Goal: Task Accomplishment & Management: Complete application form

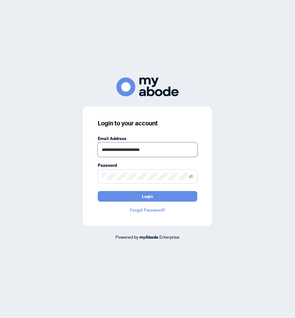
click at [127, 148] on input "**********" at bounding box center [148, 149] width 100 height 14
drag, startPoint x: 127, startPoint y: 150, endPoint x: 38, endPoint y: 147, distance: 89.3
click at [38, 147] on div "**********" at bounding box center [147, 158] width 285 height 163
type input "**********"
click at [98, 191] on button "Login" at bounding box center [148, 196] width 100 height 11
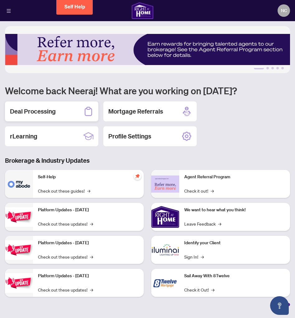
click at [52, 116] on div "Deal Processing" at bounding box center [51, 111] width 93 height 20
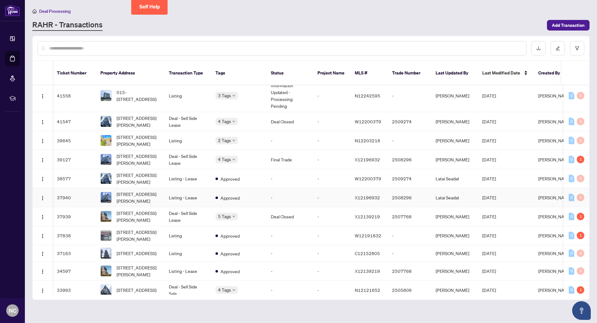
scroll to position [292, 1]
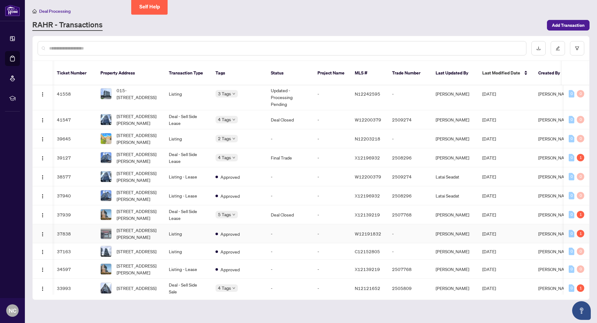
click at [196, 226] on td "Listing" at bounding box center [187, 233] width 47 height 19
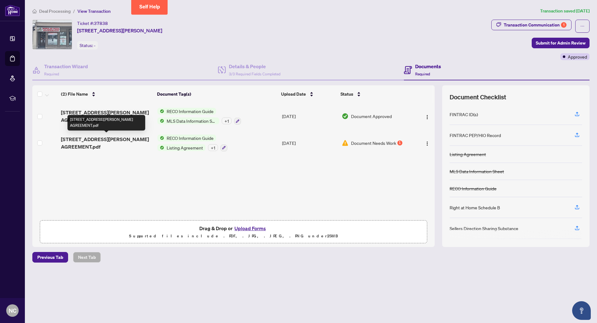
click at [128, 145] on span "[STREET_ADDRESS][PERSON_NAME] AGREEMENT.pdf" at bounding box center [106, 142] width 91 height 15
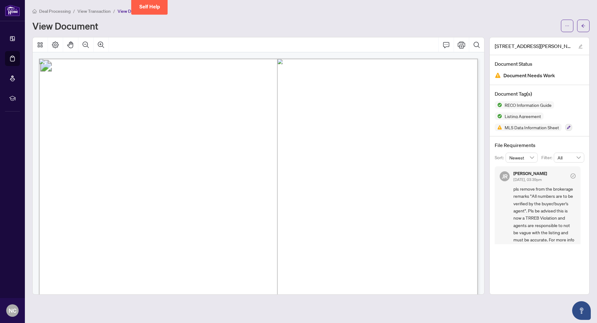
scroll to position [18, 0]
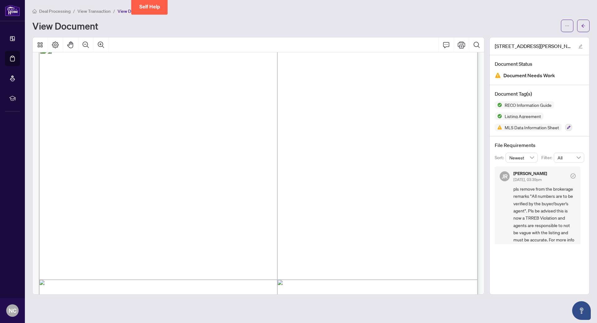
click at [295, 218] on span "pls remove from the brokerage remarks "All numbers are to be verified by the bu…" at bounding box center [545, 225] width 62 height 80
click at [295, 27] on icon "arrow-left" at bounding box center [583, 26] width 4 height 4
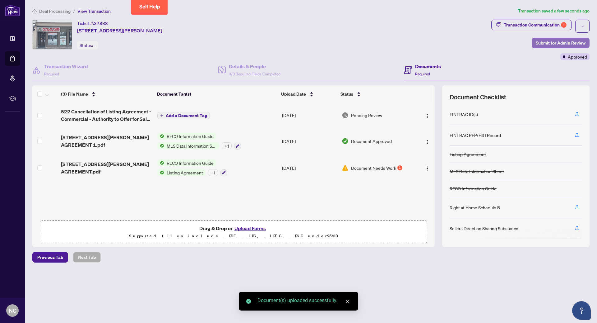
click at [295, 44] on span "Submit for Admin Review" at bounding box center [561, 43] width 50 height 10
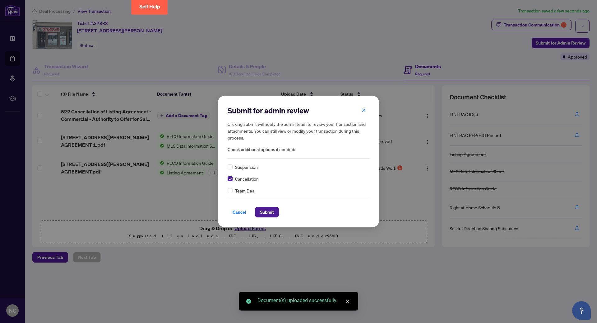
click at [271, 217] on div "Submit for admin review Clicking submit will notify the admin team to review yo…" at bounding box center [299, 162] width 162 height 132
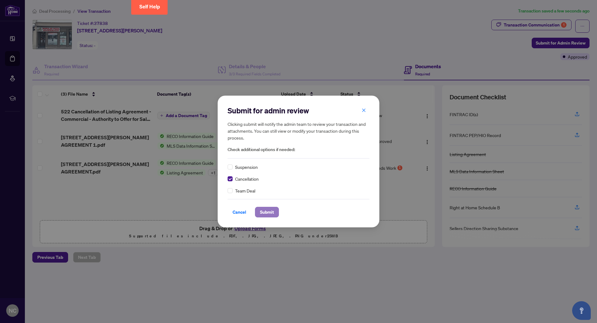
click at [271, 212] on span "Submit" at bounding box center [267, 212] width 14 height 10
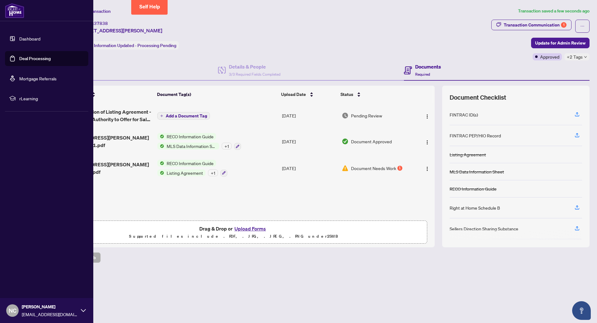
click at [13, 13] on img at bounding box center [14, 10] width 19 height 15
